Goal: Task Accomplishment & Management: Complete application form

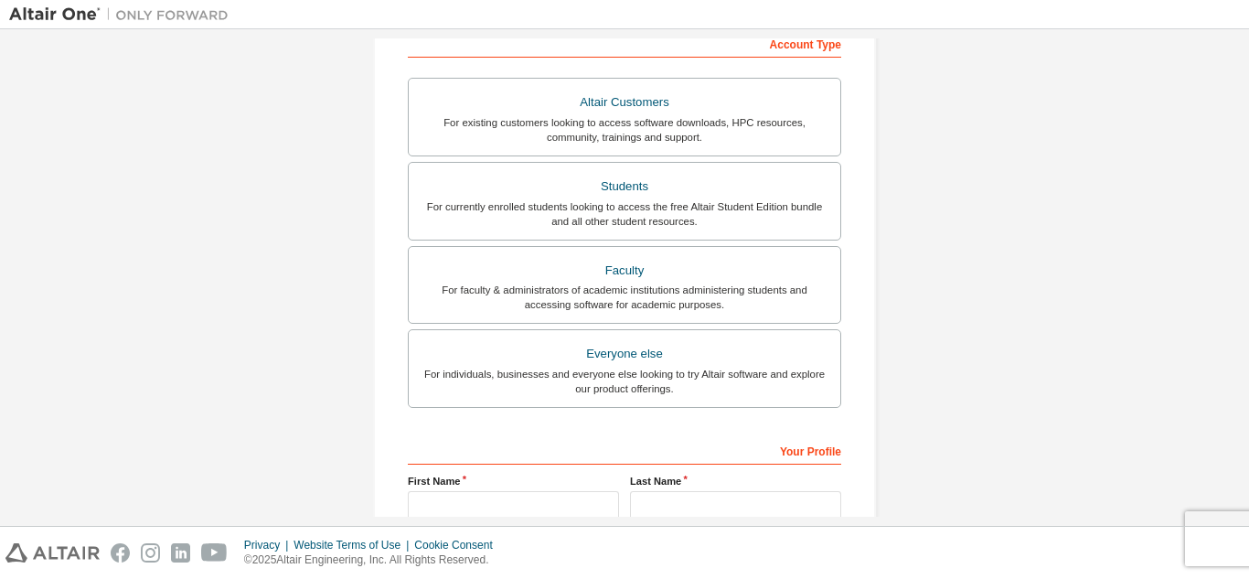
scroll to position [302, 0]
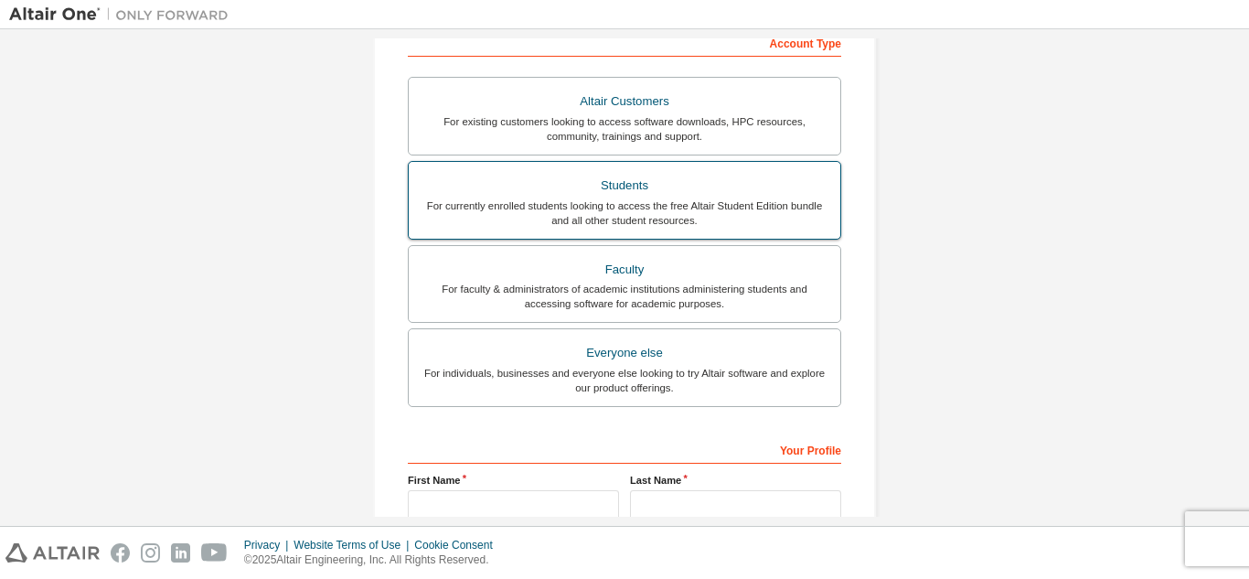
click at [617, 211] on div "For currently enrolled students looking to access the free Altair Student Editi…" at bounding box center [624, 212] width 409 height 29
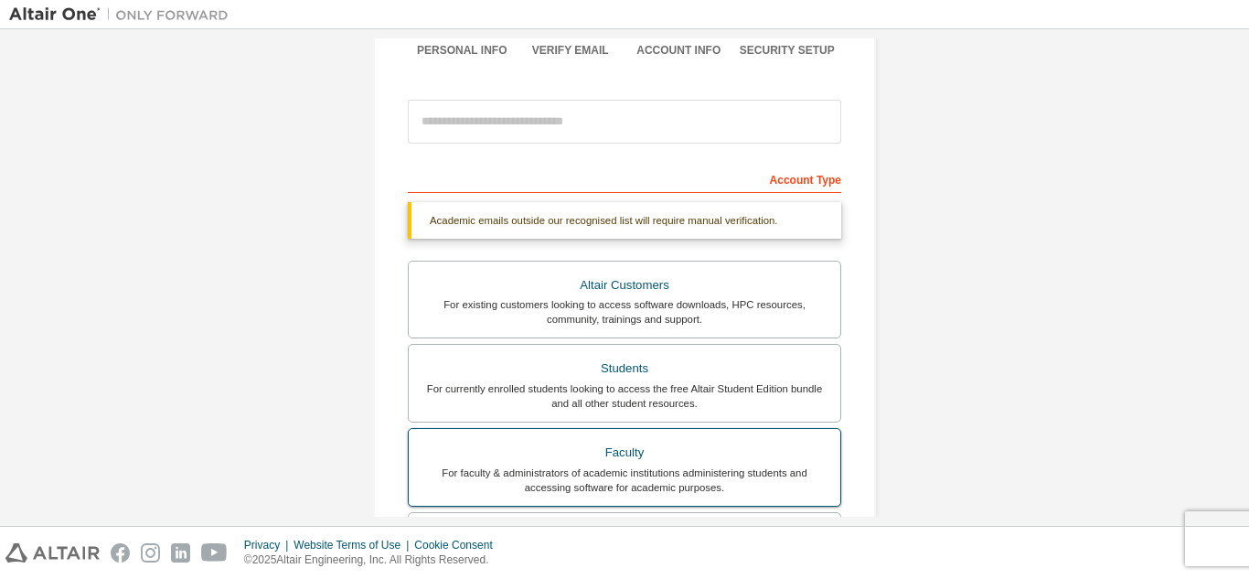
scroll to position [172, 0]
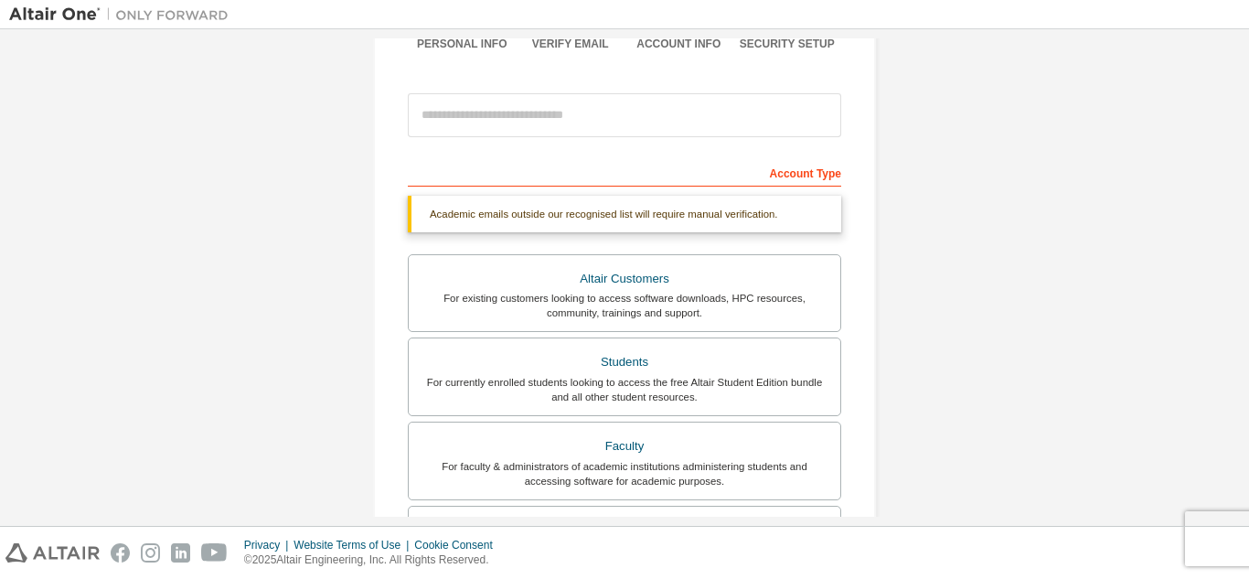
drag, startPoint x: 637, startPoint y: 88, endPoint x: 626, endPoint y: 123, distance: 37.3
click at [626, 123] on div at bounding box center [624, 115] width 433 height 62
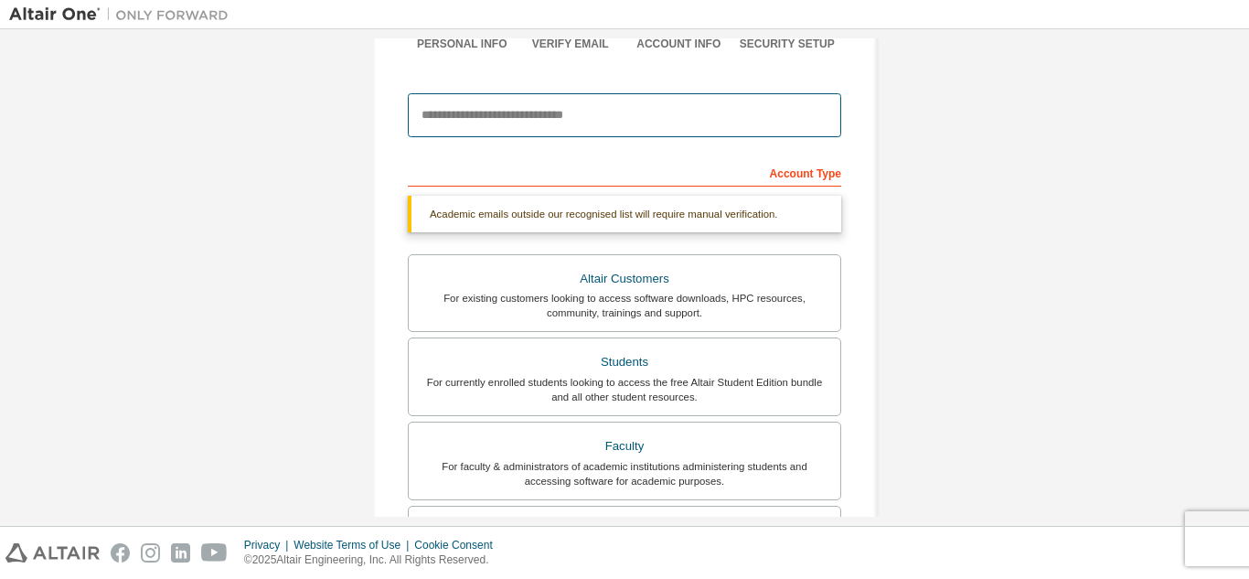
click at [626, 123] on input "email" at bounding box center [624, 115] width 433 height 44
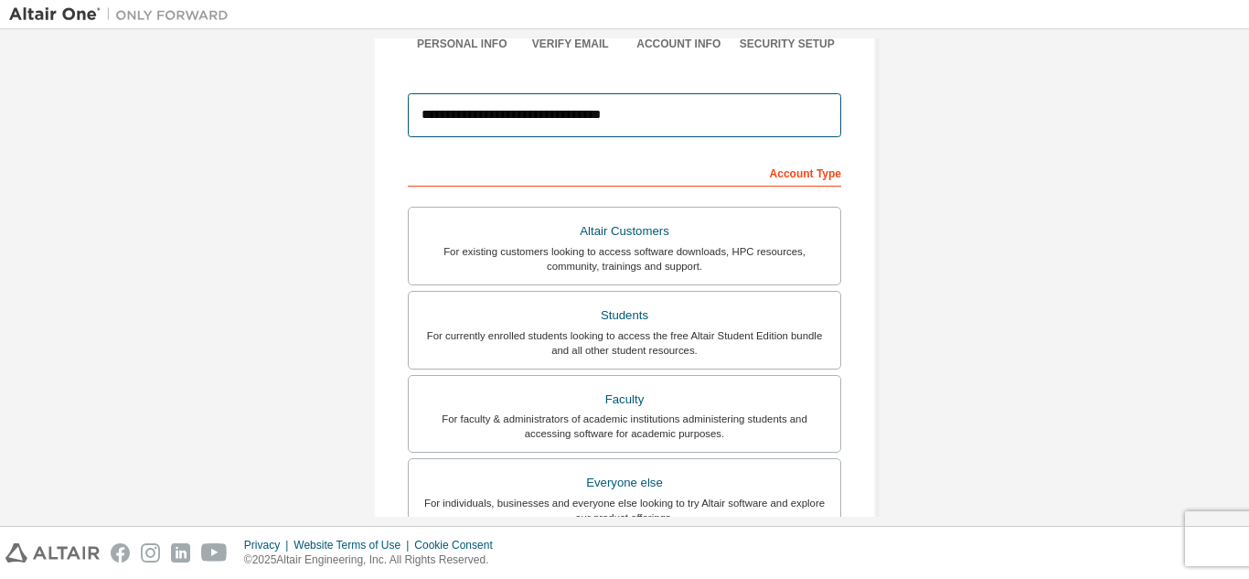
type input "**********"
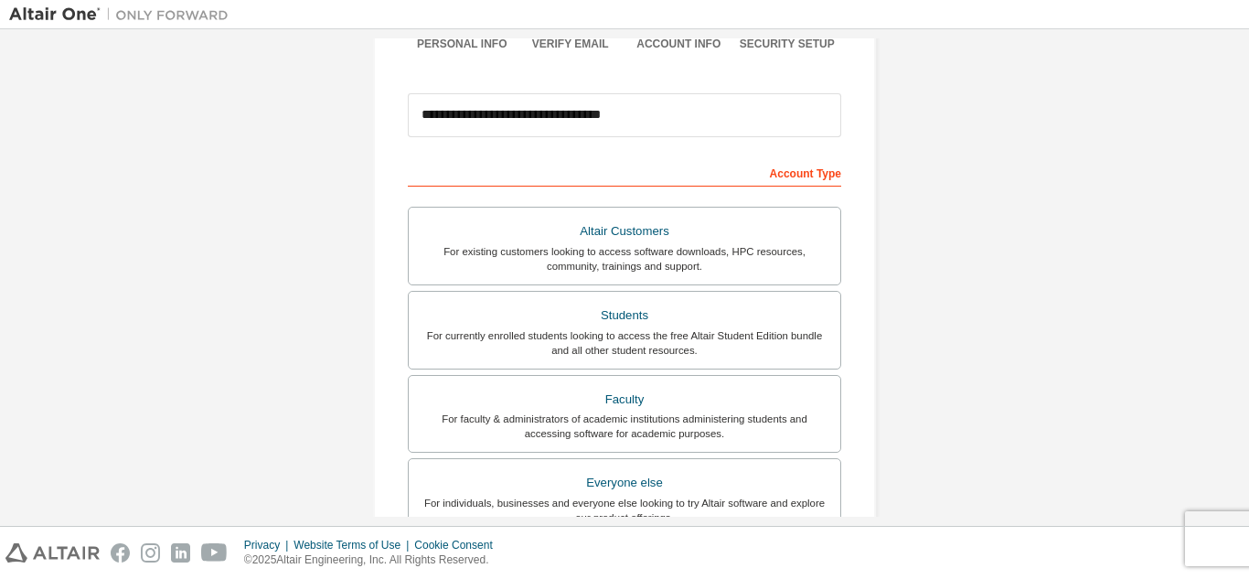
click at [875, 195] on div "**********" at bounding box center [624, 351] width 547 height 968
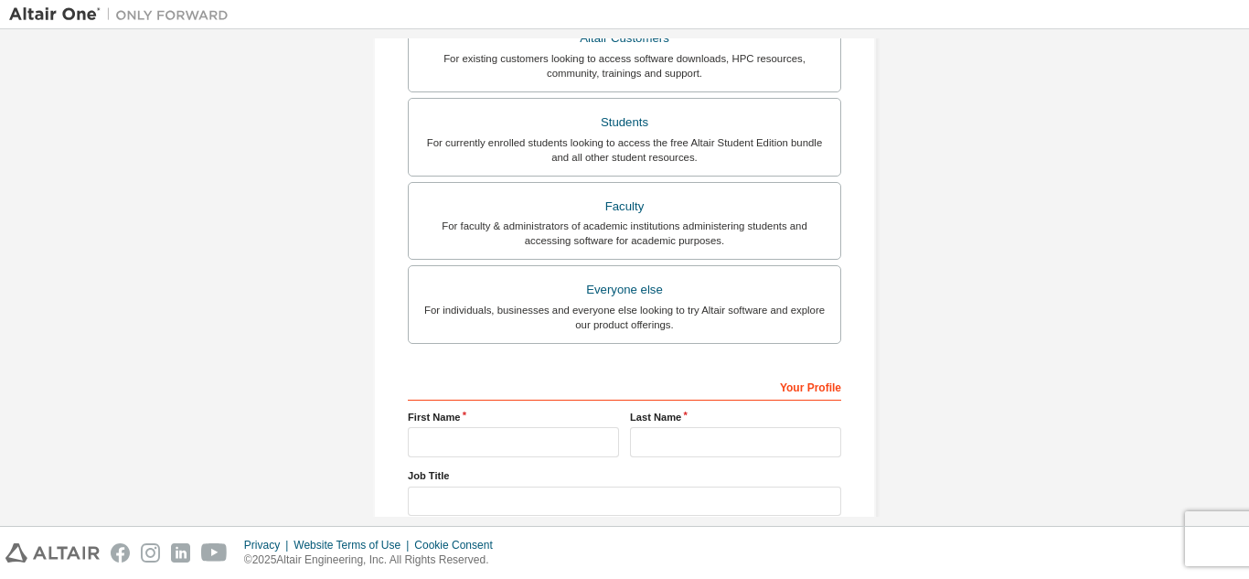
scroll to position [490, 0]
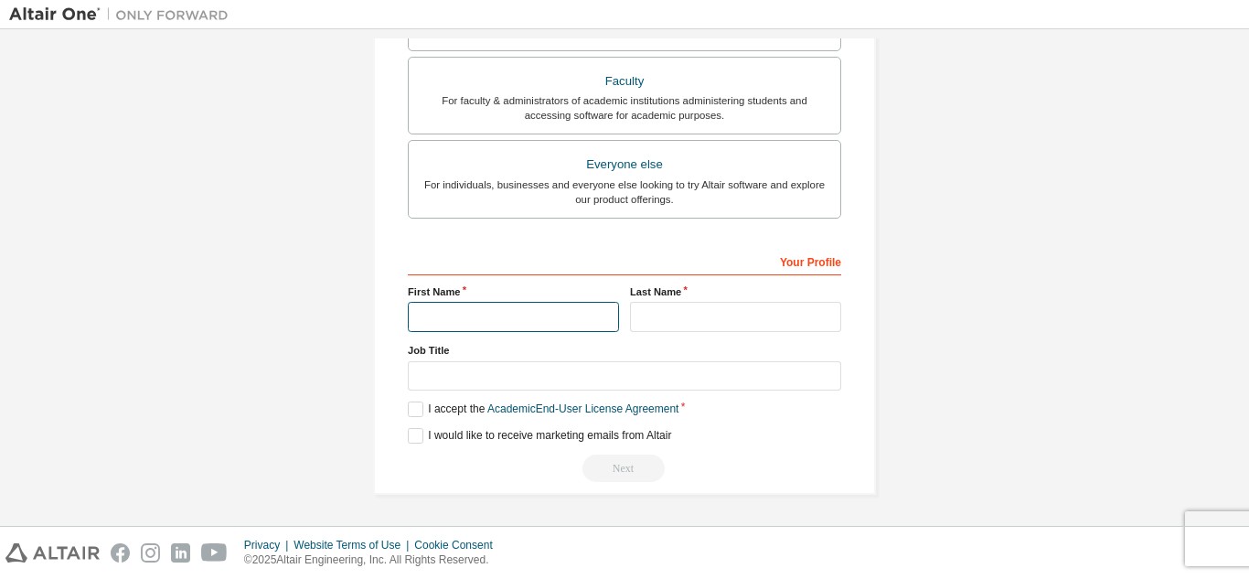
click at [480, 315] on input "text" at bounding box center [513, 317] width 211 height 30
type input "****"
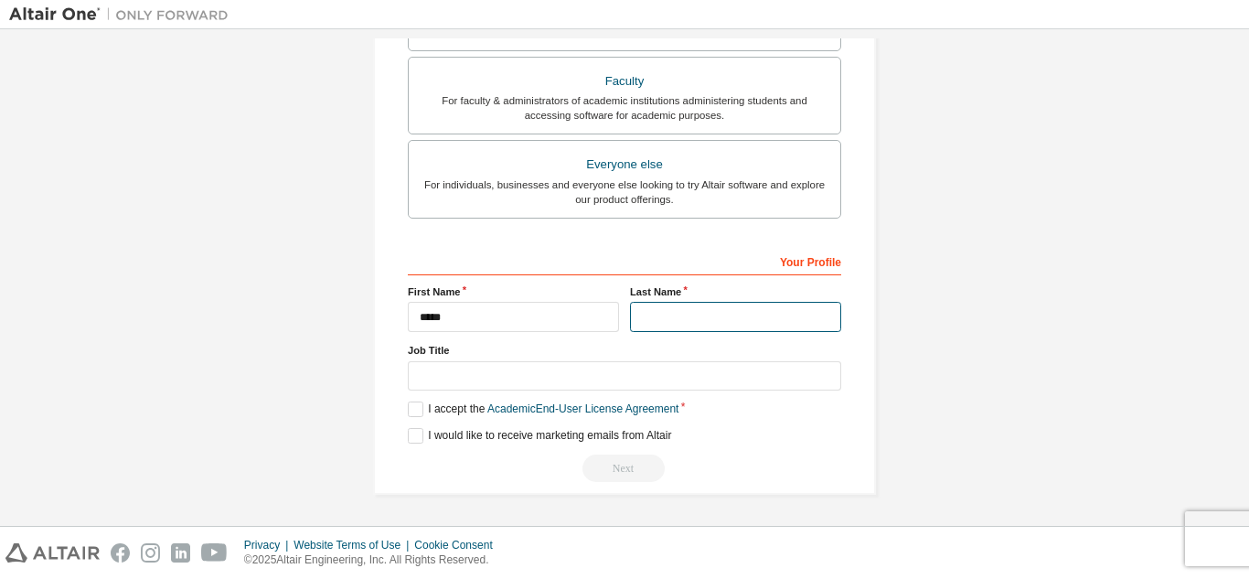
click at [658, 303] on input "text" at bounding box center [735, 317] width 211 height 30
type input "**********"
click at [418, 406] on label "I accept the Academic End-User License Agreement" at bounding box center [543, 409] width 271 height 16
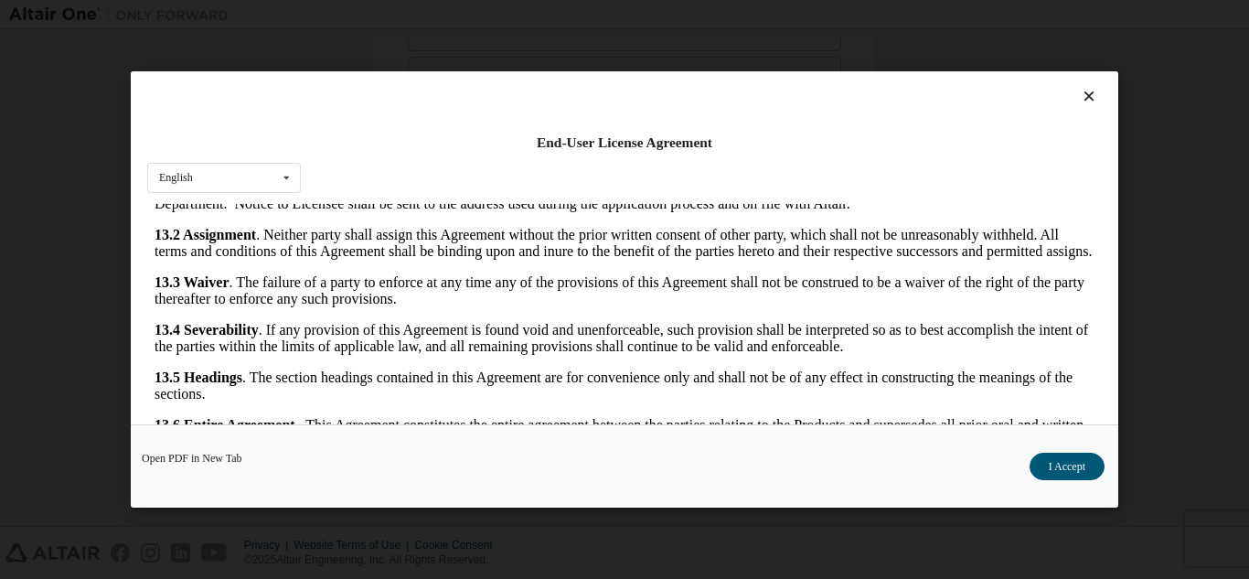
scroll to position [60, 0]
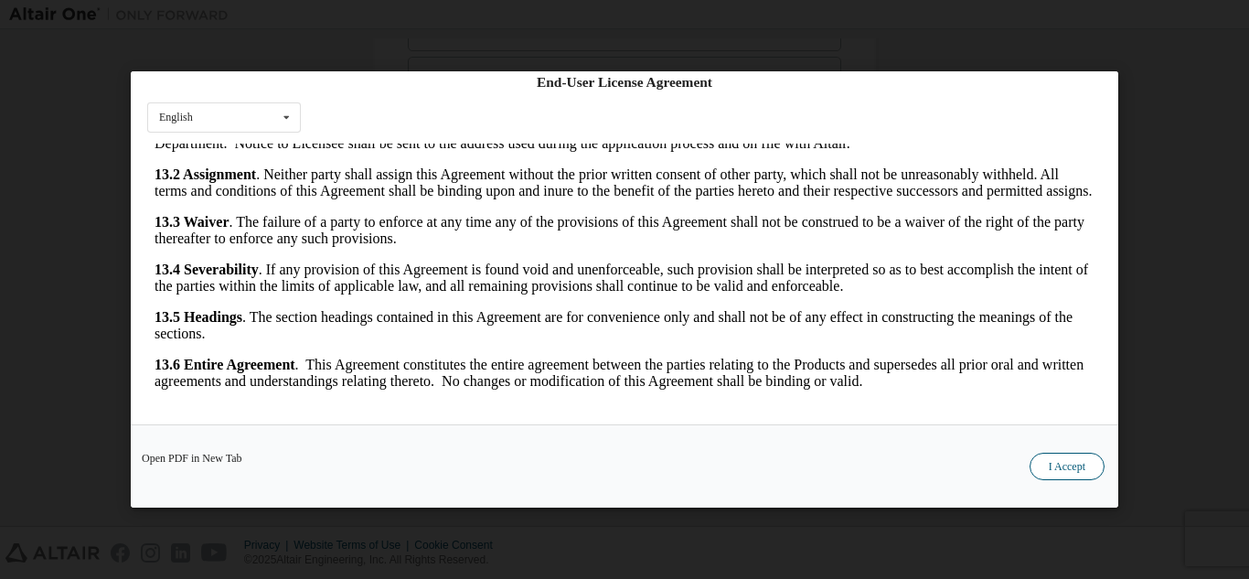
click at [1073, 463] on button "I Accept" at bounding box center [1066, 465] width 75 height 27
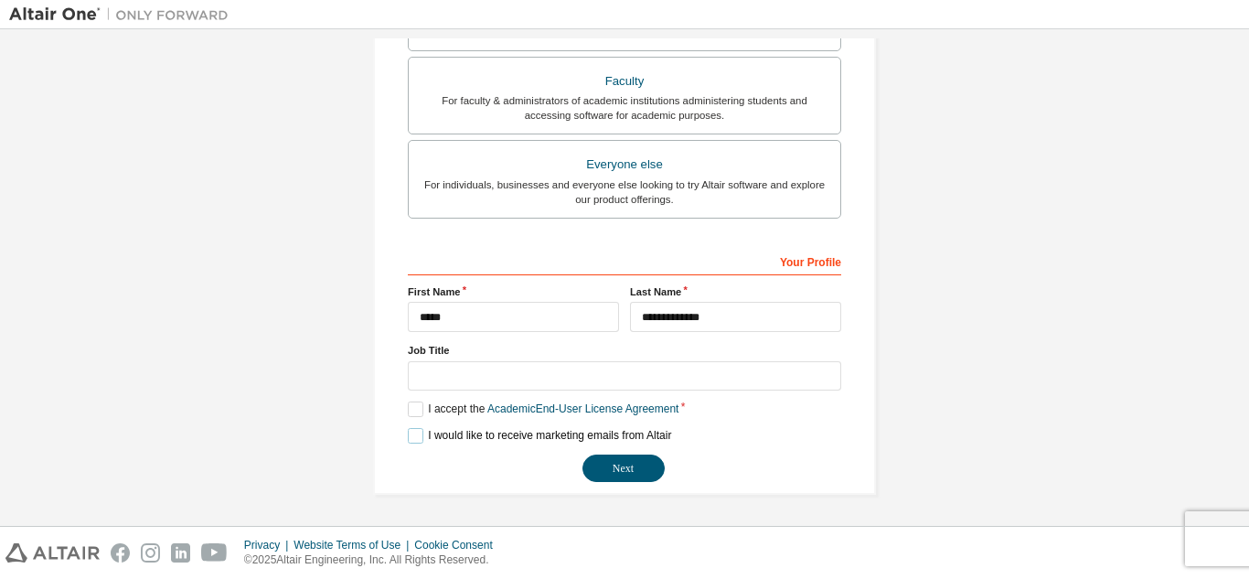
click at [412, 433] on label "I would like to receive marketing emails from Altair" at bounding box center [539, 436] width 263 height 16
click at [408, 432] on label "I would like to receive marketing emails from Altair" at bounding box center [539, 436] width 263 height 16
click at [408, 442] on label "I would like to receive marketing emails from Altair" at bounding box center [539, 436] width 263 height 16
click at [622, 468] on button "Next" at bounding box center [623, 467] width 82 height 27
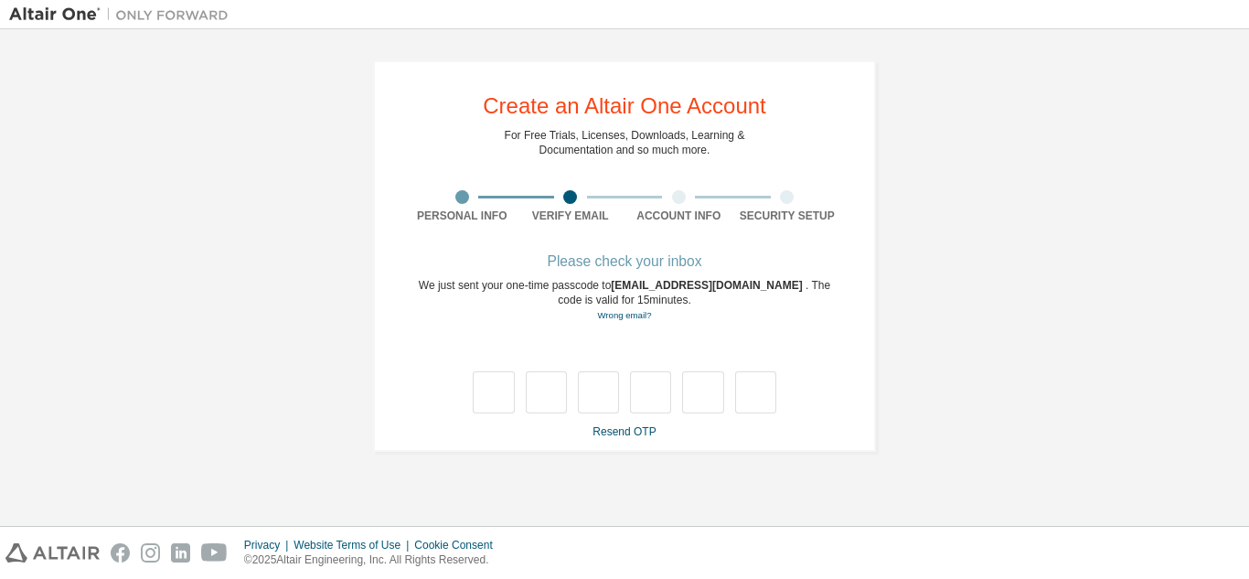
type input "*"
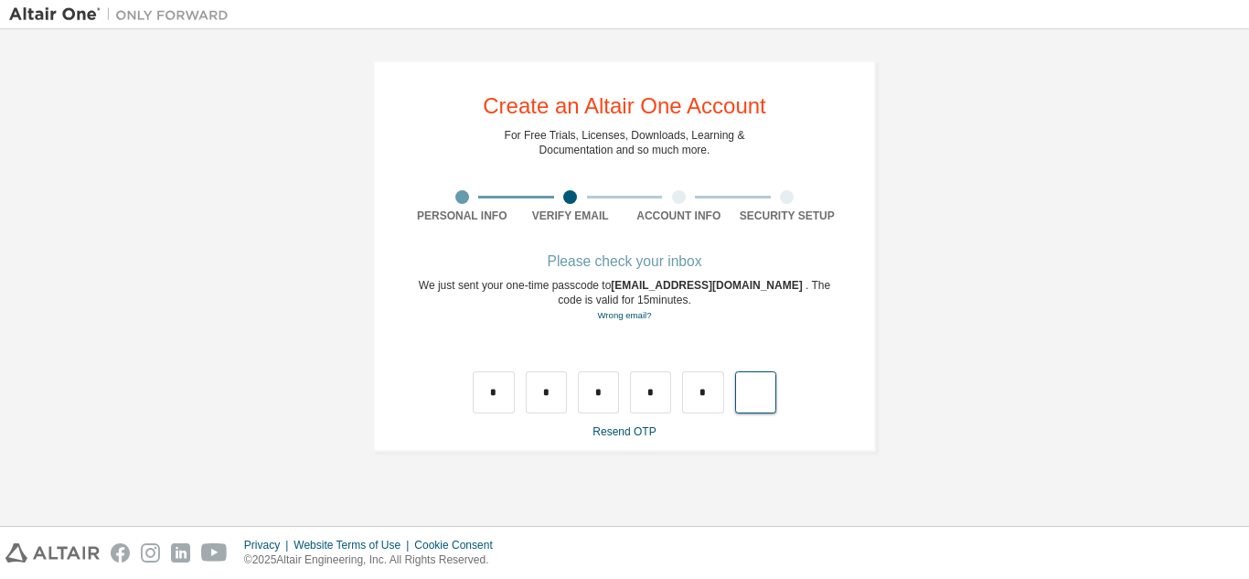
type input "*"
